Goal: Task Accomplishment & Management: Manage account settings

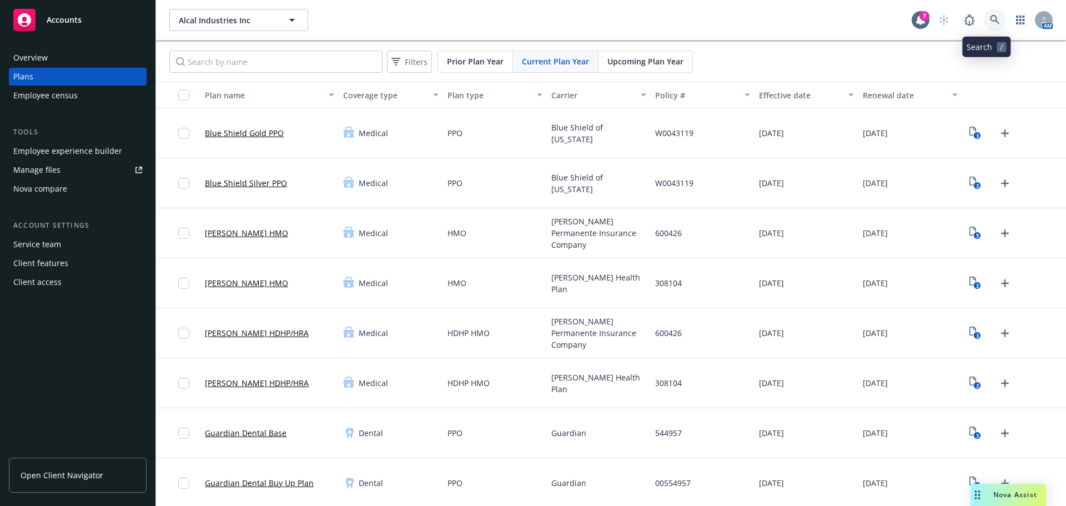
click at [990, 17] on icon at bounding box center [995, 20] width 10 height 10
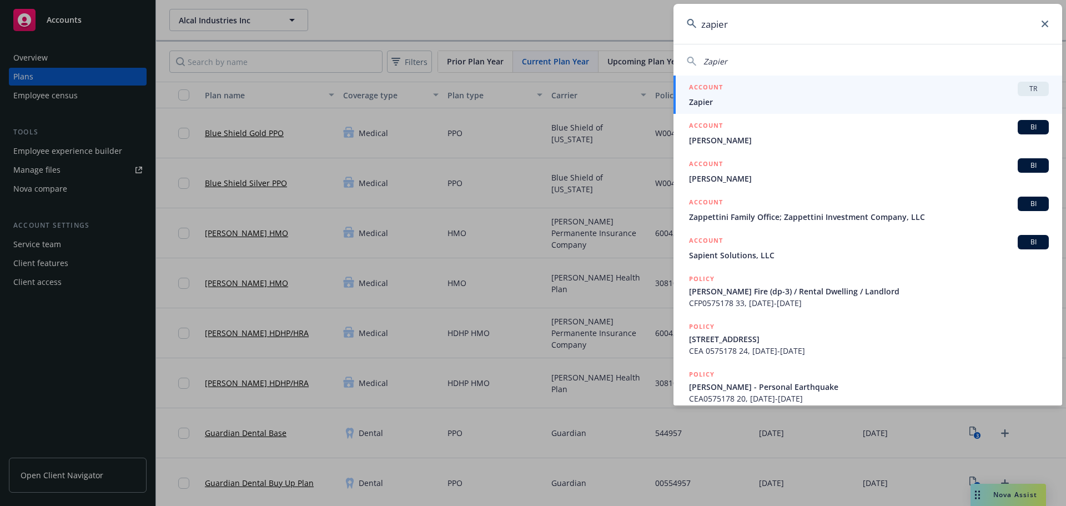
type input "zapier"
click at [864, 87] on div "ACCOUNT TR" at bounding box center [869, 89] width 360 height 14
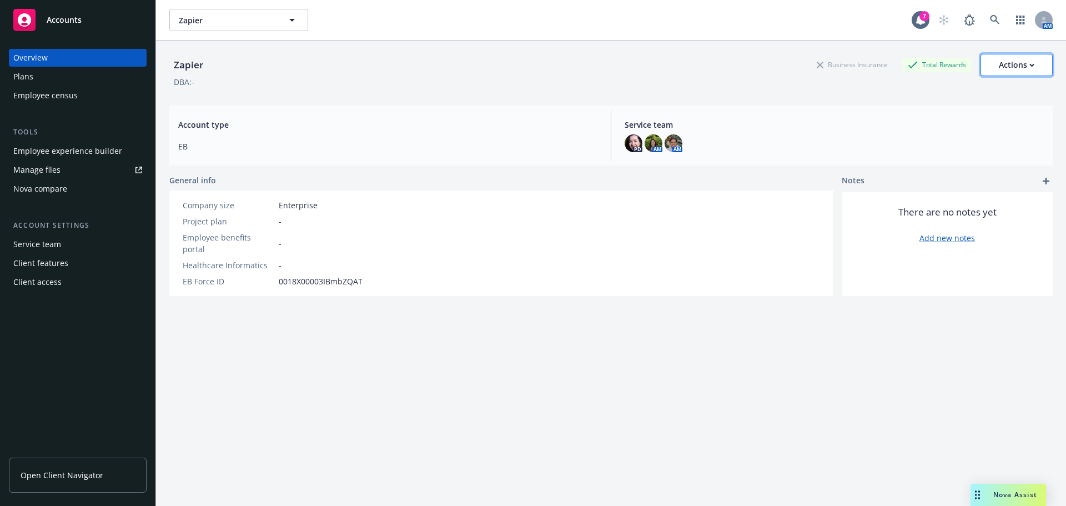
click at [1003, 67] on div "Actions" at bounding box center [1017, 64] width 36 height 21
click at [994, 95] on link "Edit account summary" at bounding box center [993, 92] width 119 height 22
select select "US"
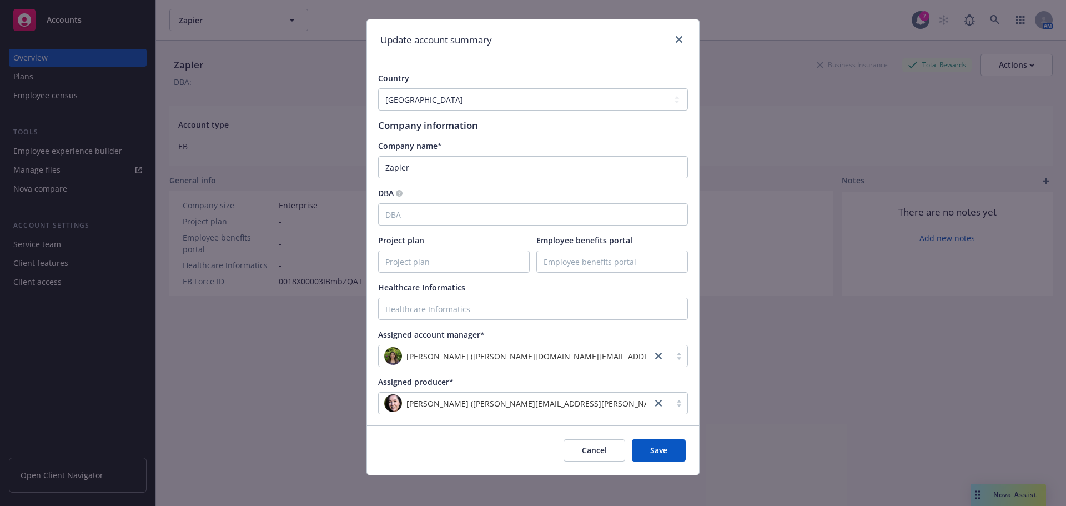
scroll to position [22, 0]
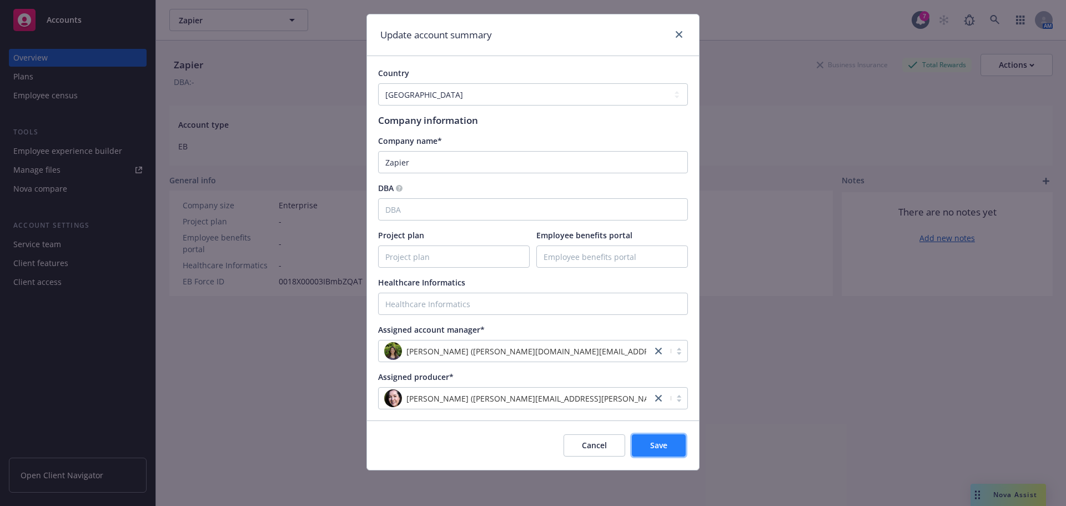
click at [654, 445] on span "Save" at bounding box center [658, 445] width 17 height 11
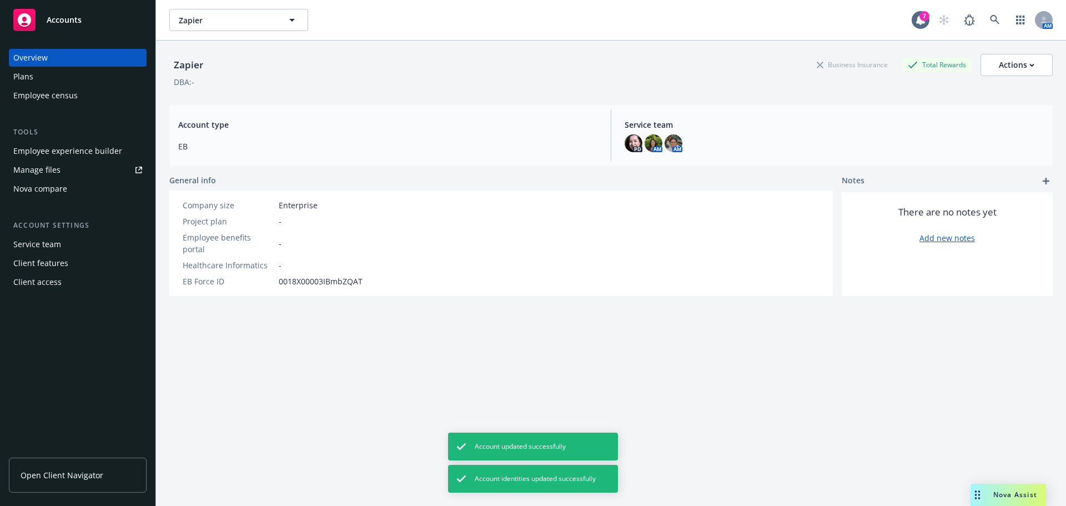
click at [64, 149] on div "Employee experience builder" at bounding box center [67, 151] width 109 height 18
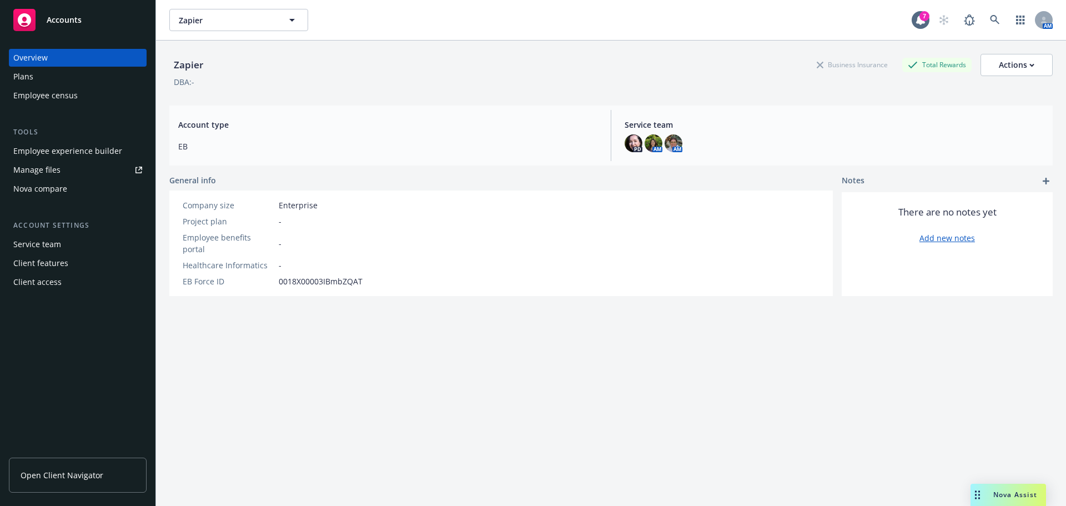
click at [78, 478] on span "Open Client Navigator" at bounding box center [62, 475] width 83 height 12
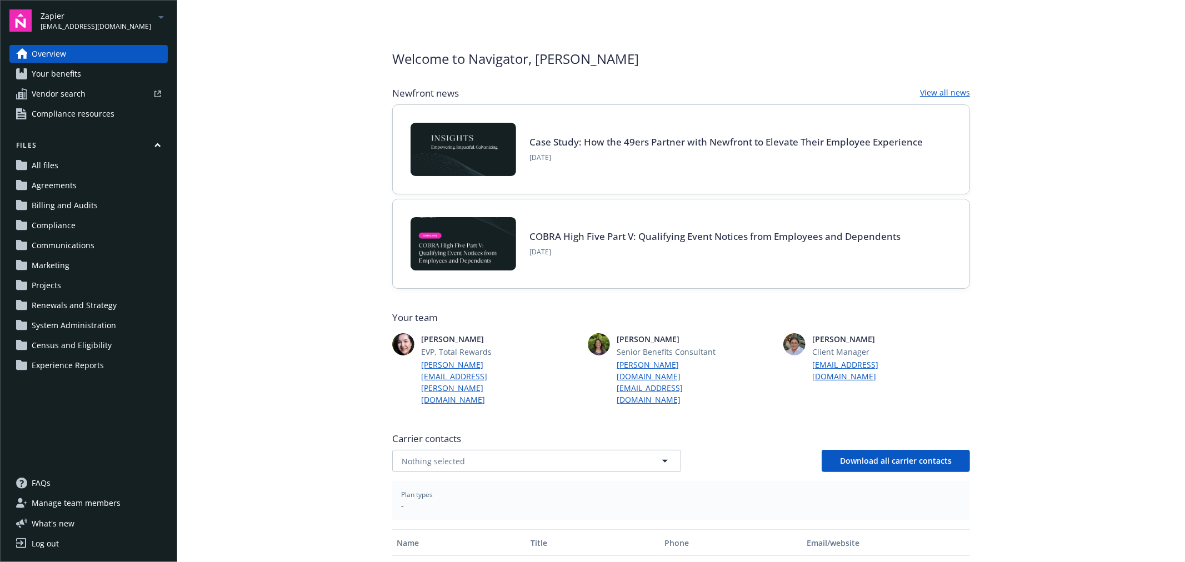
click at [84, 113] on span "Compliance resources" at bounding box center [73, 114] width 83 height 18
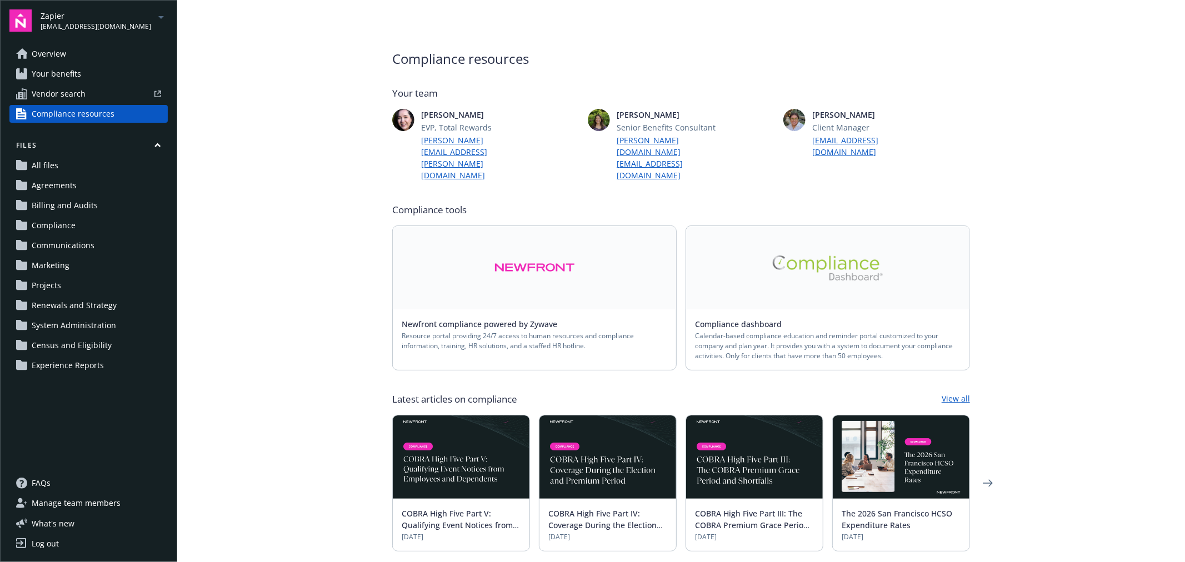
click at [84, 92] on span "Vendor search" at bounding box center [59, 94] width 54 height 18
click at [50, 76] on span "Your benefits" at bounding box center [56, 74] width 49 height 18
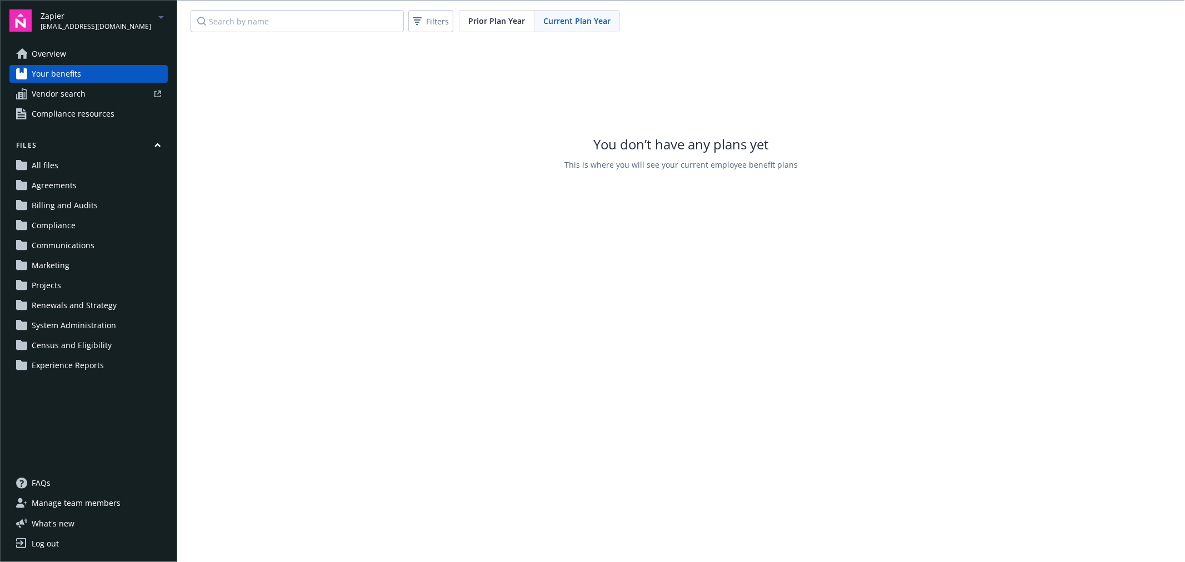
click at [51, 163] on span "All files" at bounding box center [45, 166] width 27 height 18
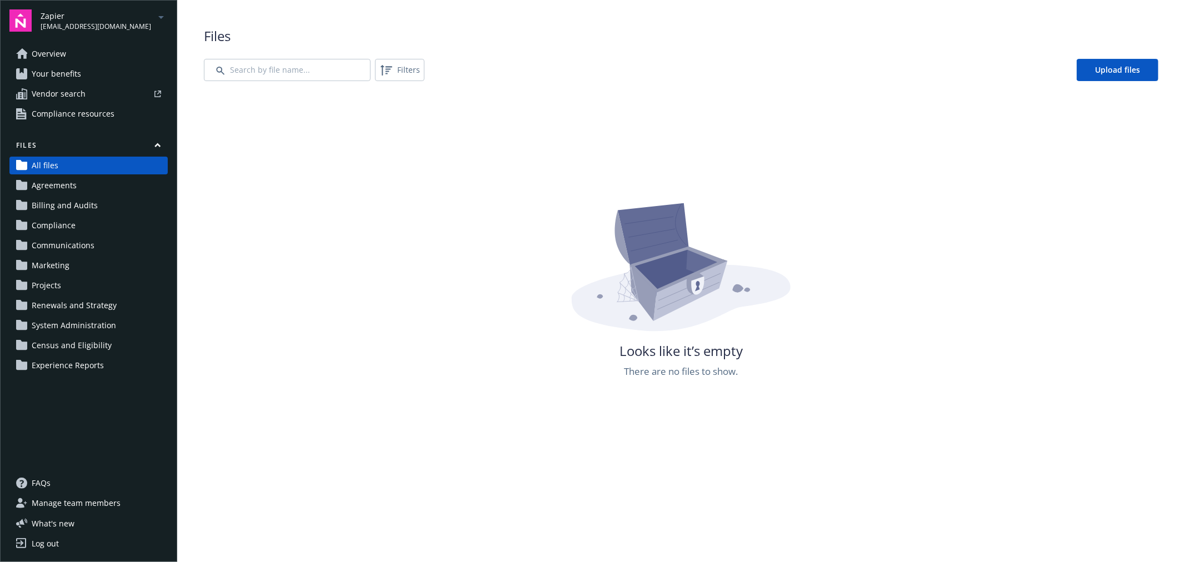
click at [42, 187] on span "Agreements" at bounding box center [54, 186] width 45 height 18
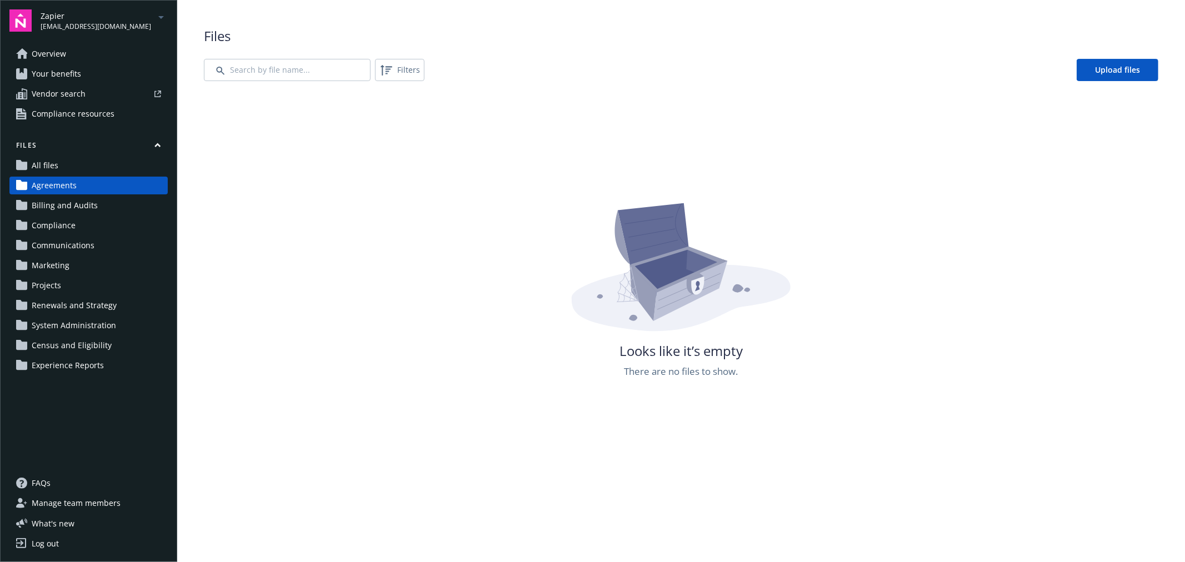
click at [73, 509] on span "Manage team members" at bounding box center [76, 503] width 89 height 18
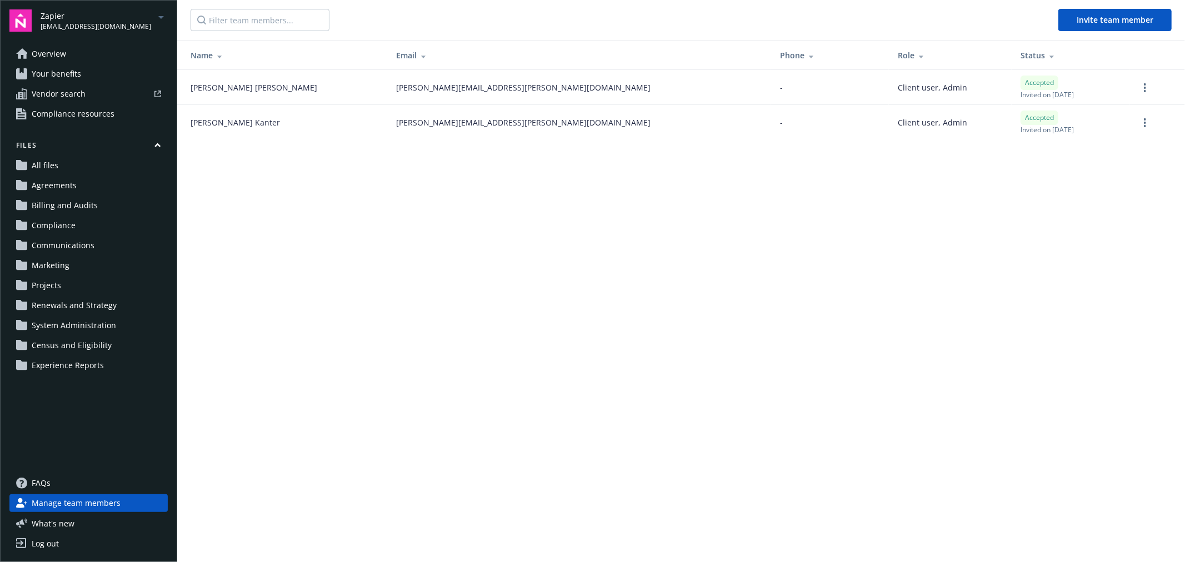
click at [77, 168] on link "All files" at bounding box center [88, 166] width 158 height 18
